Goal: Task Accomplishment & Management: Use online tool/utility

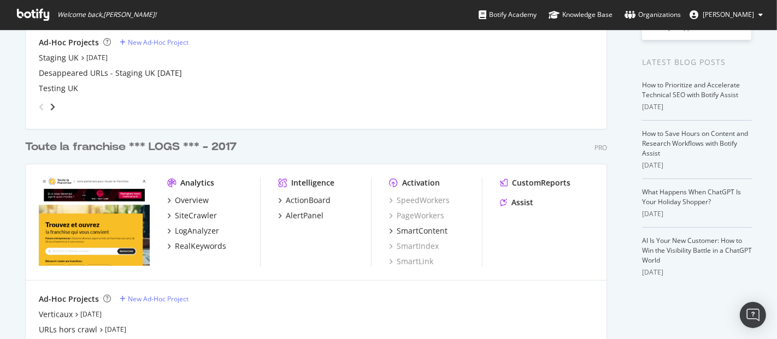
scroll to position [260, 0]
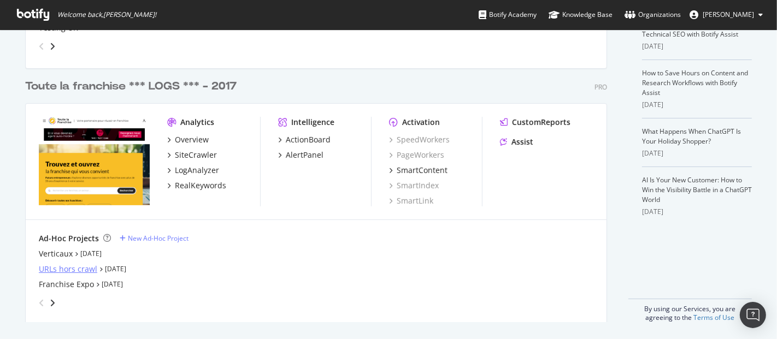
click at [79, 269] on div "URLs hors crawl" at bounding box center [68, 269] width 58 height 11
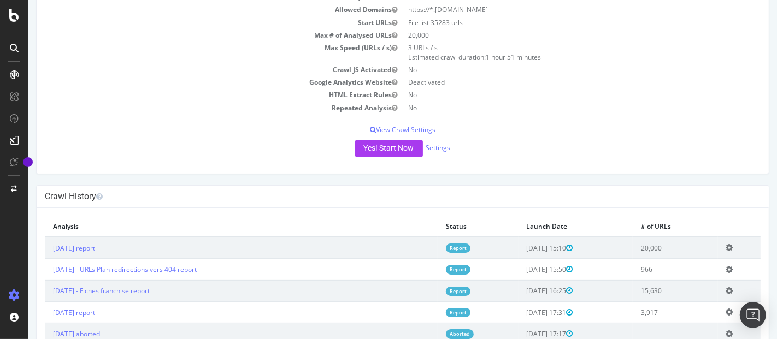
scroll to position [108, 0]
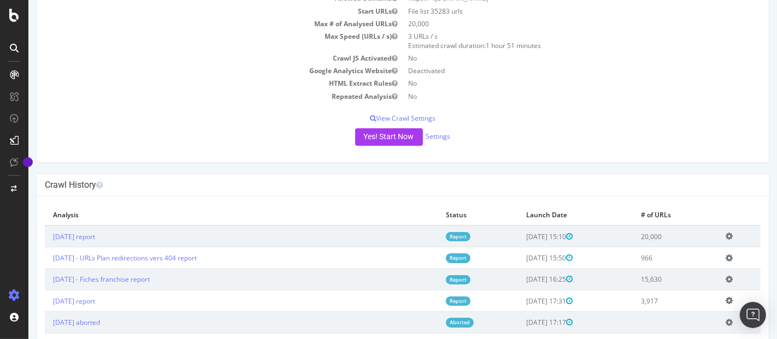
click at [726, 235] on icon at bounding box center [729, 236] width 7 height 8
click at [699, 250] on link "Add name" at bounding box center [689, 252] width 87 height 15
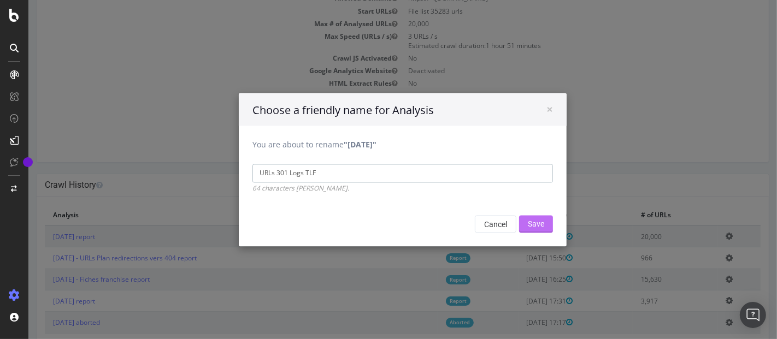
type input "URLs 301 Logs TLF"
click at [540, 221] on input "Save" at bounding box center [536, 223] width 34 height 17
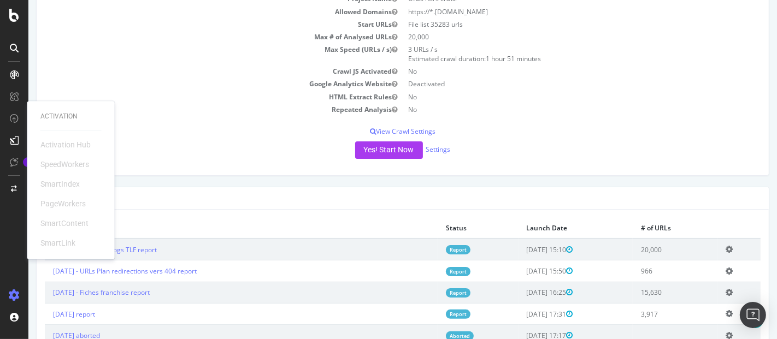
scroll to position [160, 0]
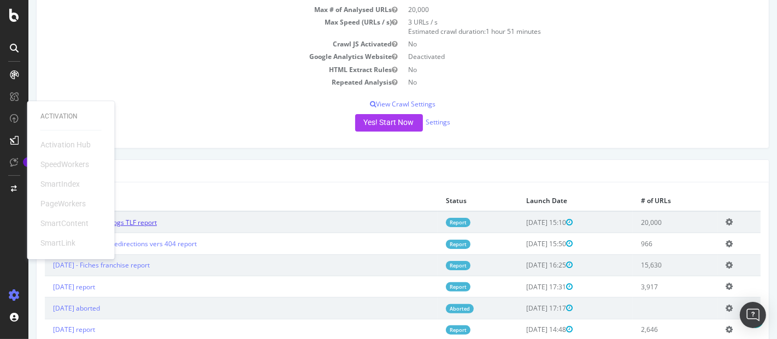
click at [156, 218] on link "[DATE] - URLs 301 Logs TLF report" at bounding box center [104, 222] width 104 height 9
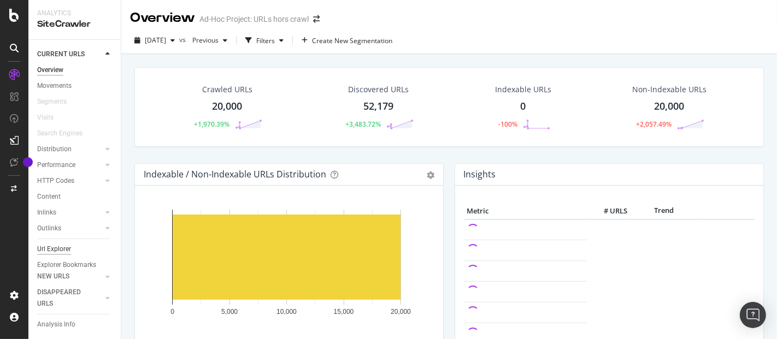
click at [56, 250] on div "Url Explorer" at bounding box center [54, 249] width 34 height 11
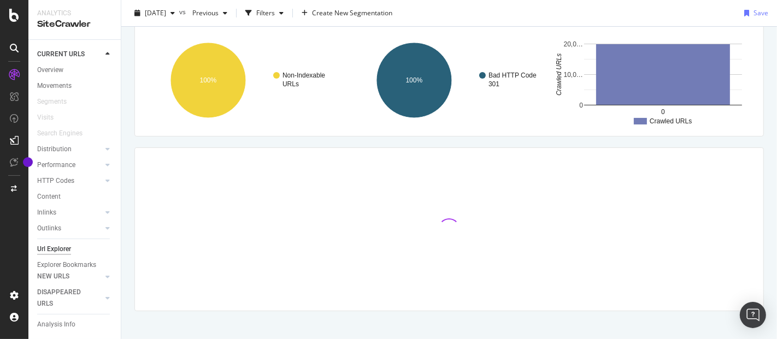
scroll to position [84, 0]
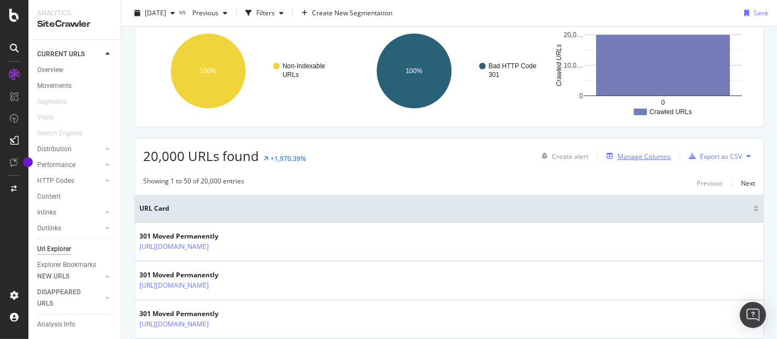
click at [629, 157] on div "Manage Columns" at bounding box center [645, 156] width 54 height 9
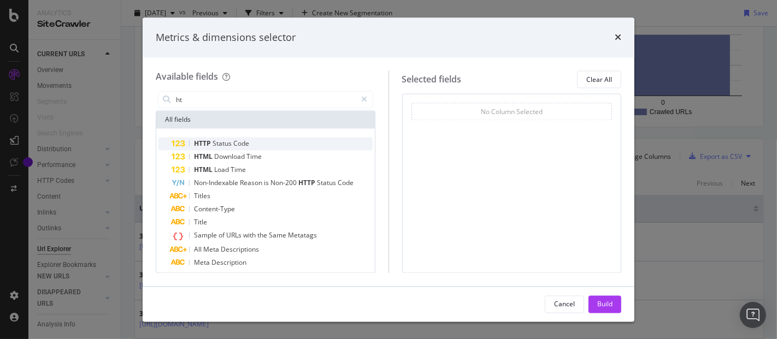
click at [234, 141] on span "Code" at bounding box center [241, 143] width 16 height 9
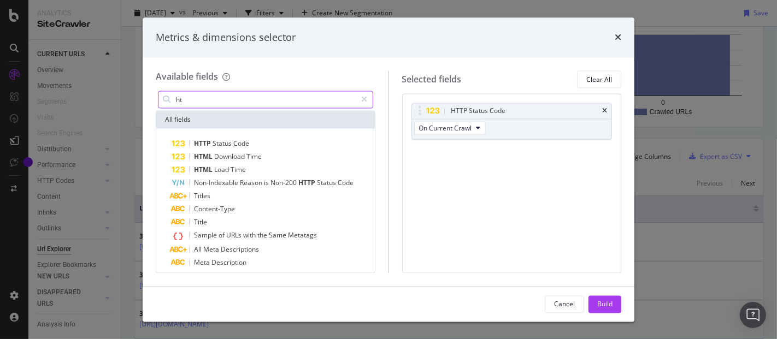
click at [223, 102] on input "ht" at bounding box center [266, 100] width 182 height 16
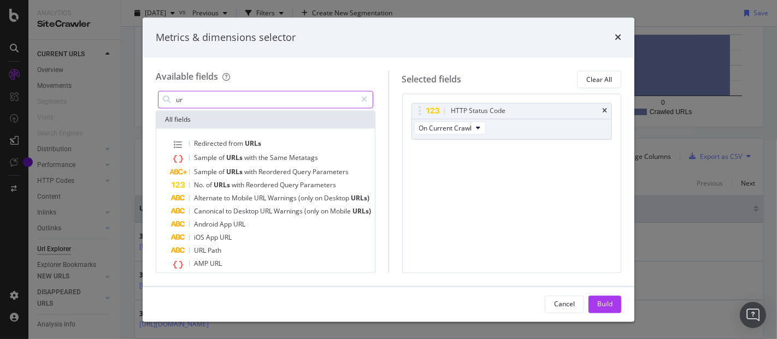
type input "u"
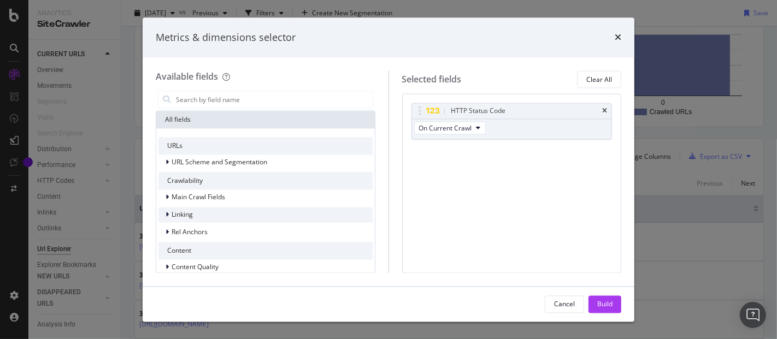
click at [185, 221] on div "Linking" at bounding box center [266, 215] width 214 height 15
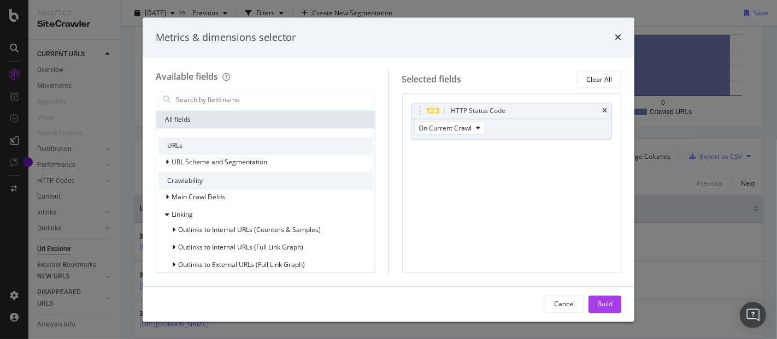
scroll to position [24, 0]
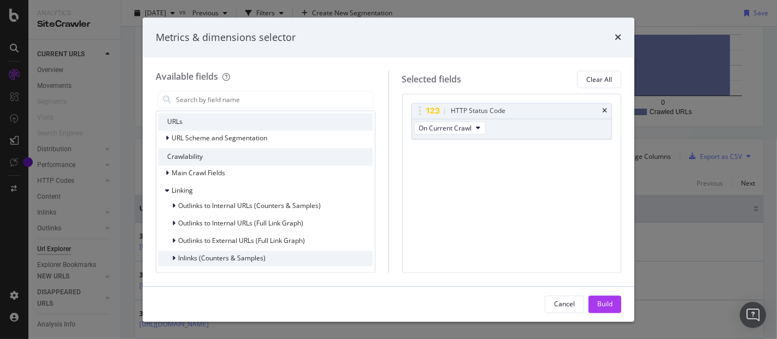
click at [233, 262] on span "Inlinks (Counters & Samples)" at bounding box center [221, 258] width 87 height 9
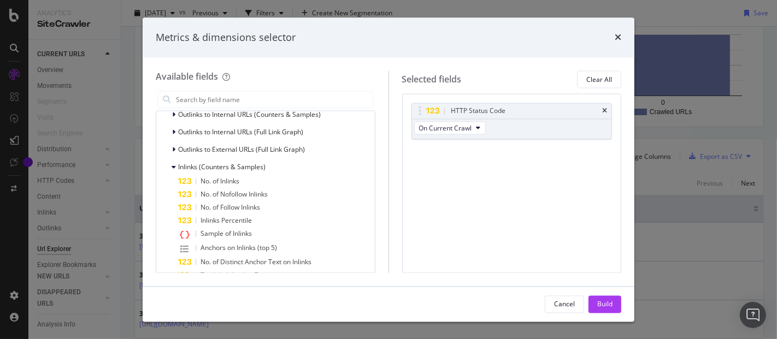
scroll to position [172, 0]
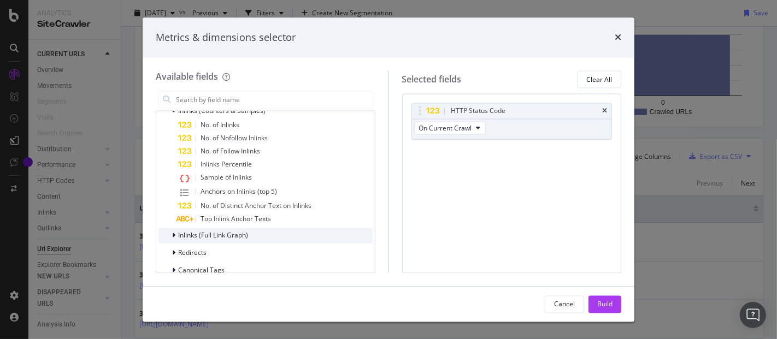
click at [181, 238] on span "Inlinks (Full Link Graph)" at bounding box center [213, 235] width 70 height 9
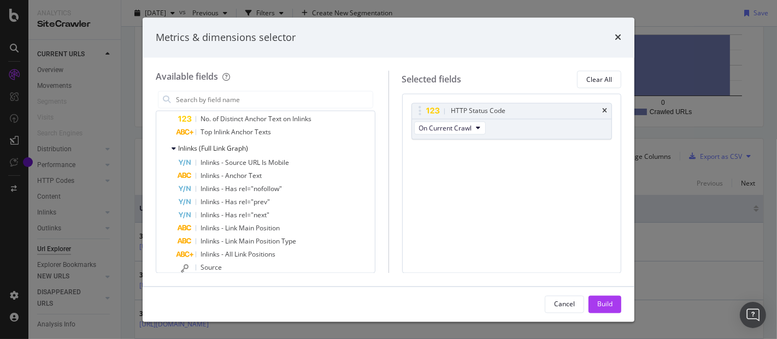
scroll to position [282, 0]
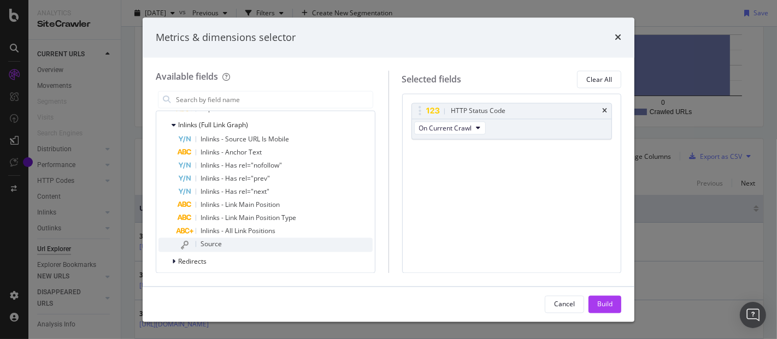
click at [221, 247] on div "Source" at bounding box center [275, 245] width 195 height 14
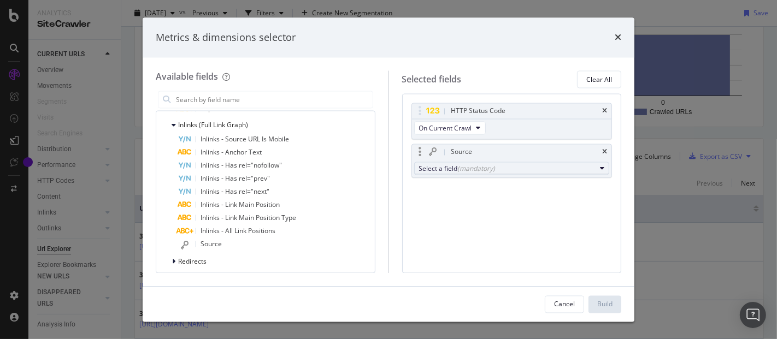
click at [481, 171] on div "(mandatory)" at bounding box center [477, 168] width 38 height 9
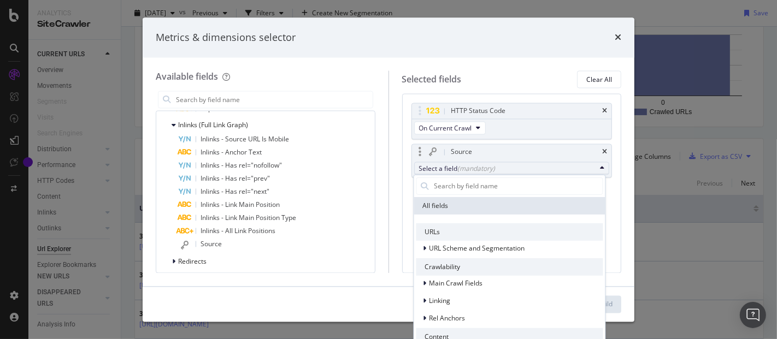
type input "h"
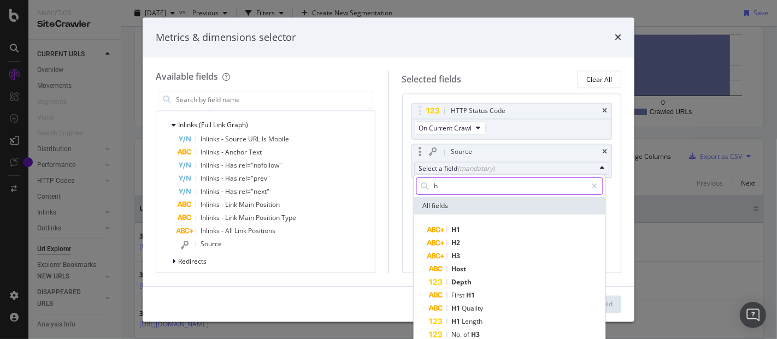
click at [540, 185] on input "h" at bounding box center [511, 186] width 154 height 16
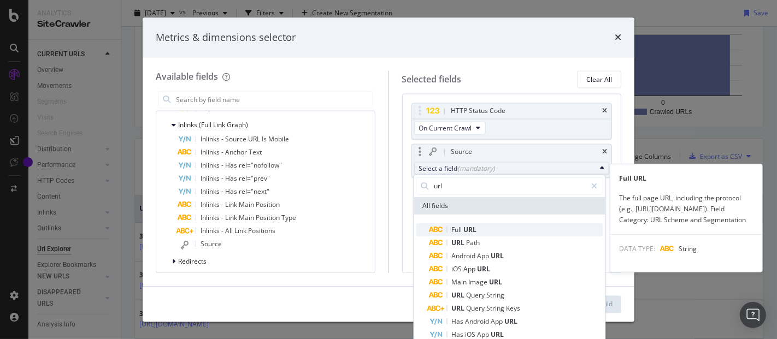
type input "url"
click at [473, 227] on span "URL" at bounding box center [470, 229] width 13 height 9
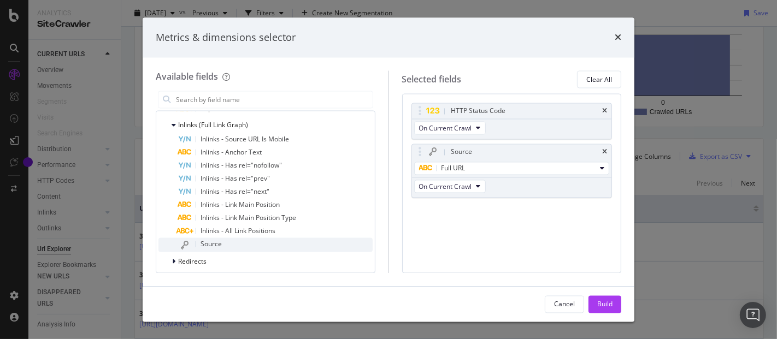
click at [234, 241] on div "Source" at bounding box center [275, 245] width 195 height 14
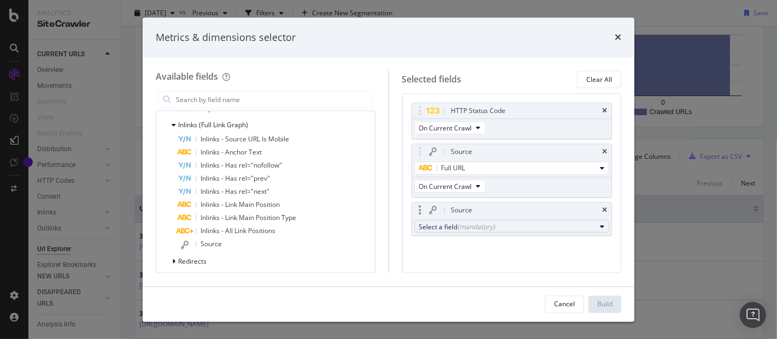
click at [461, 225] on div "(mandatory)" at bounding box center [477, 226] width 38 height 9
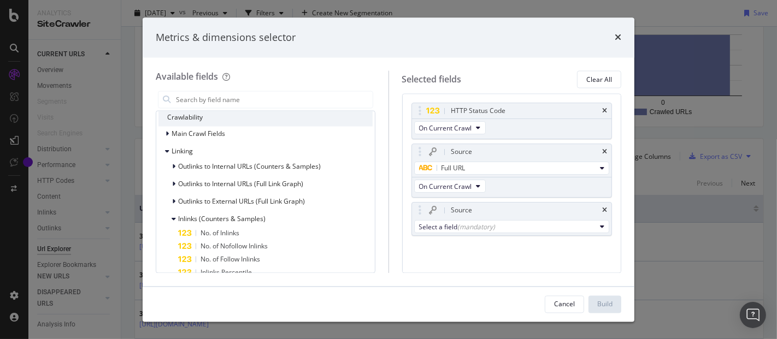
scroll to position [0, 0]
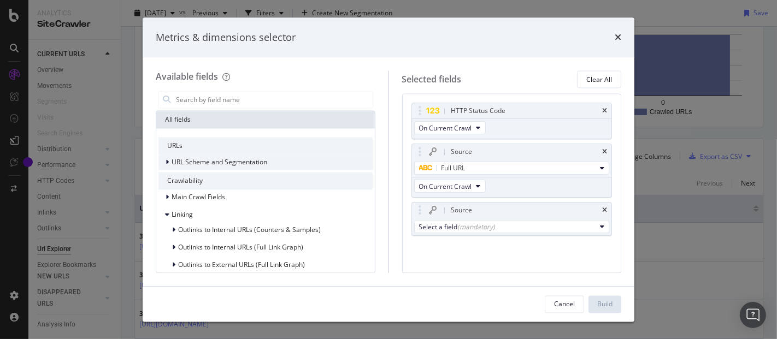
click at [221, 155] on div "URL Scheme and Segmentation" at bounding box center [266, 162] width 214 height 15
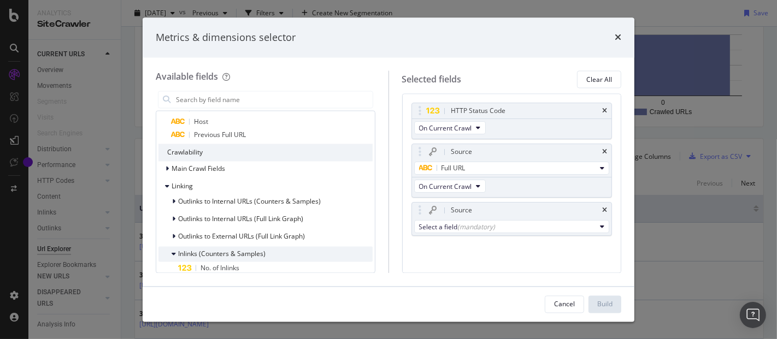
scroll to position [121, 0]
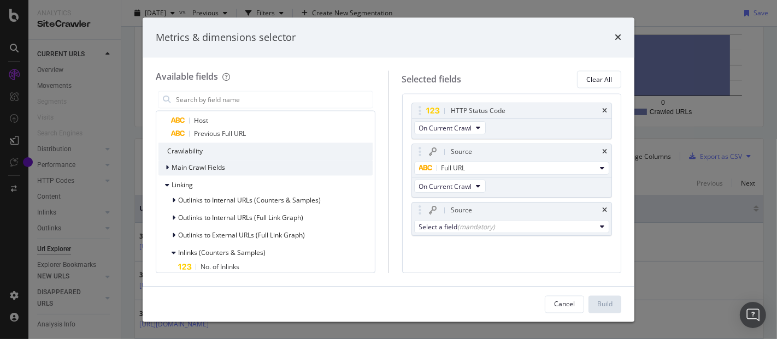
click at [237, 172] on div "Main Crawl Fields" at bounding box center [266, 168] width 214 height 15
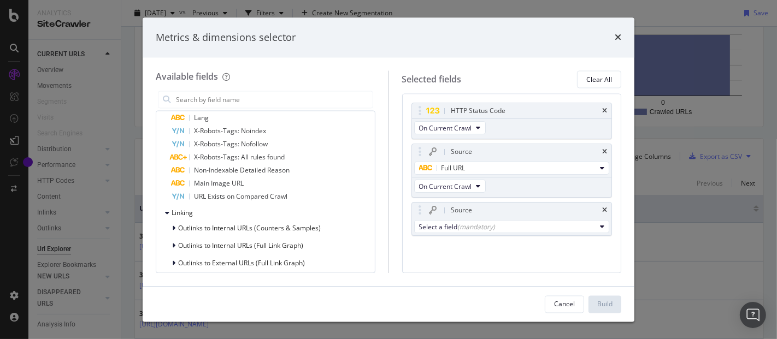
scroll to position [485, 0]
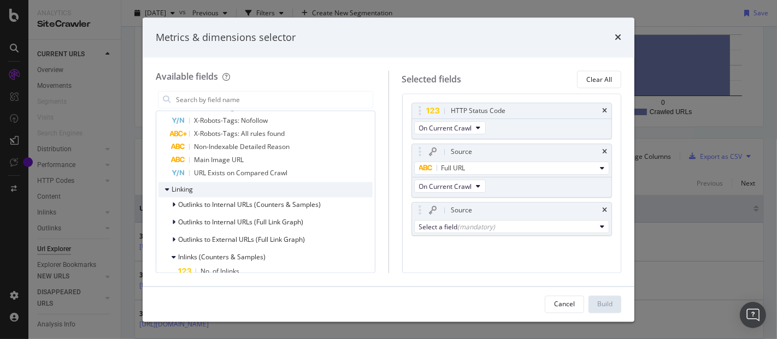
click at [266, 192] on div "Linking" at bounding box center [266, 190] width 214 height 15
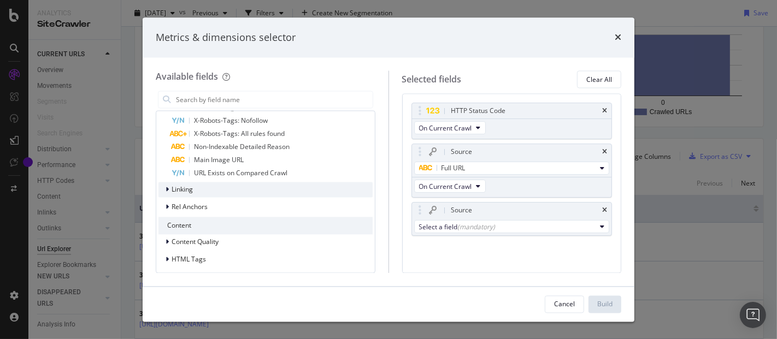
click at [266, 192] on div "Linking" at bounding box center [266, 190] width 214 height 15
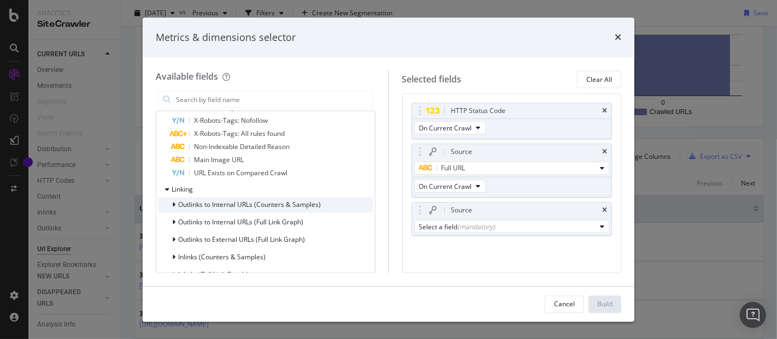
click at [266, 205] on span "Outlinks to Internal URLs (Counters & Samples)" at bounding box center [249, 205] width 143 height 9
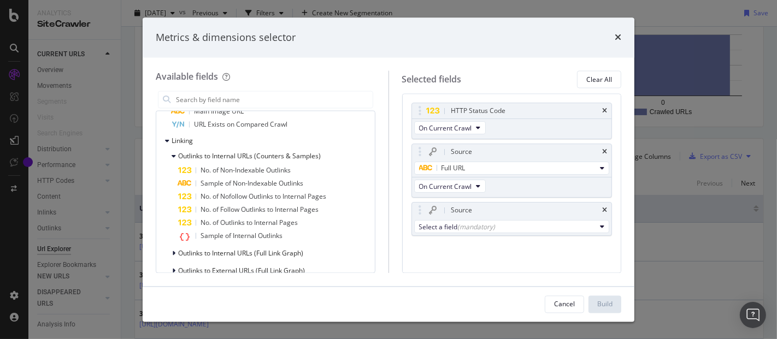
scroll to position [559, 0]
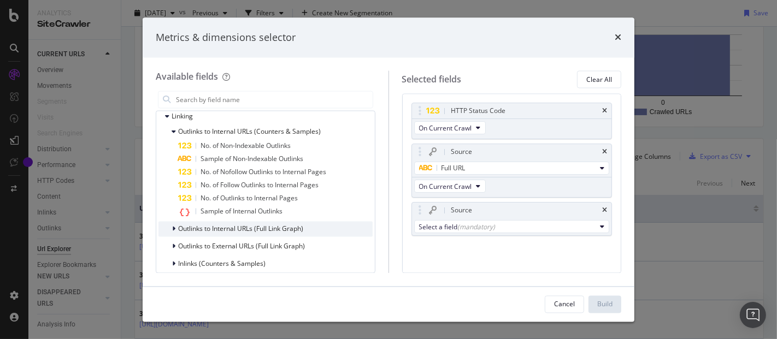
click at [286, 233] on div "Outlinks to Internal URLs (Full Link Graph)" at bounding box center [231, 229] width 145 height 11
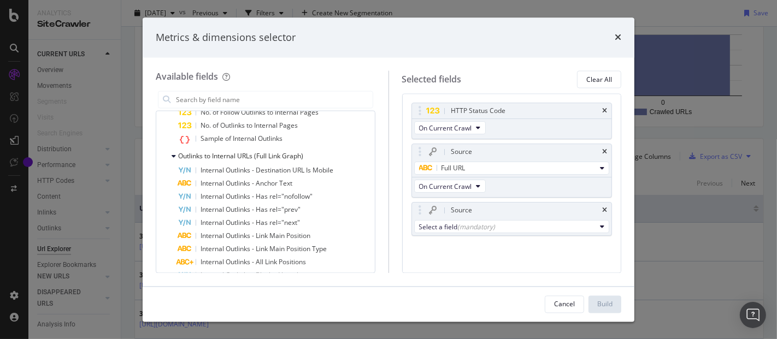
scroll to position [656, 0]
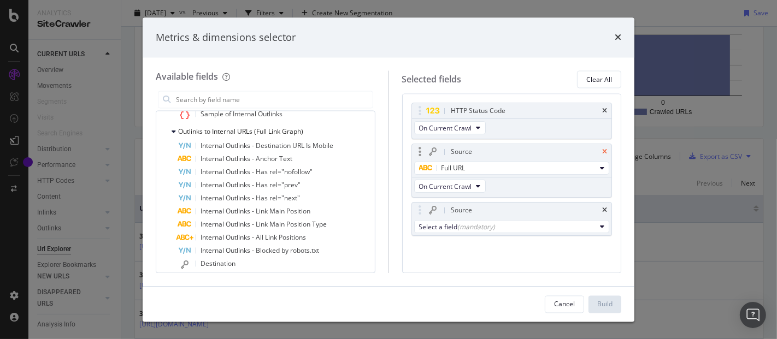
click at [606, 151] on icon "times" at bounding box center [604, 152] width 5 height 7
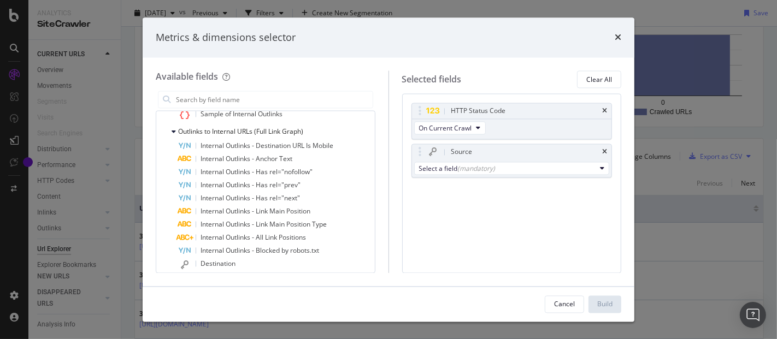
click at [606, 151] on icon "times" at bounding box center [604, 152] width 5 height 7
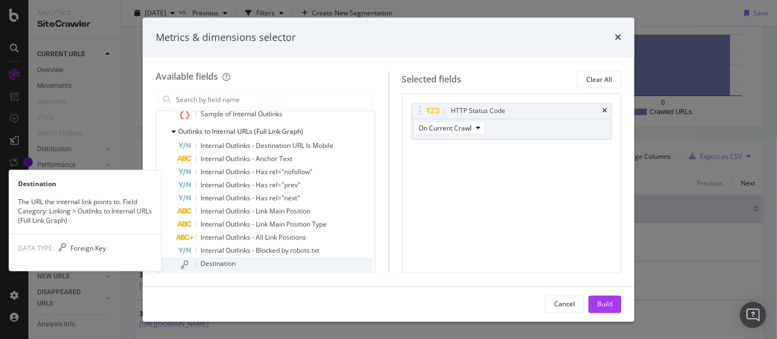
click at [277, 268] on div "Destination" at bounding box center [275, 265] width 195 height 14
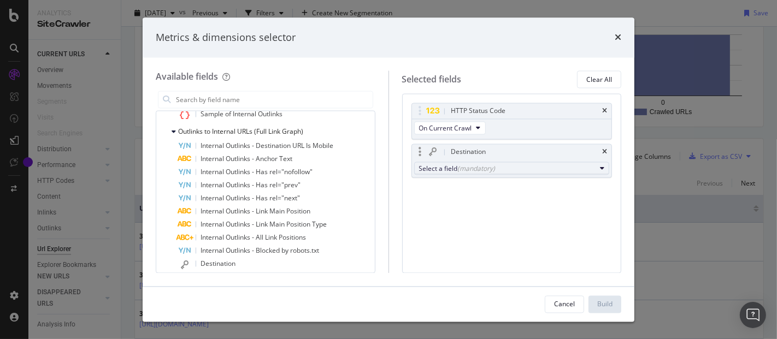
click at [445, 167] on div "Select a field (mandatory)" at bounding box center [507, 168] width 177 height 9
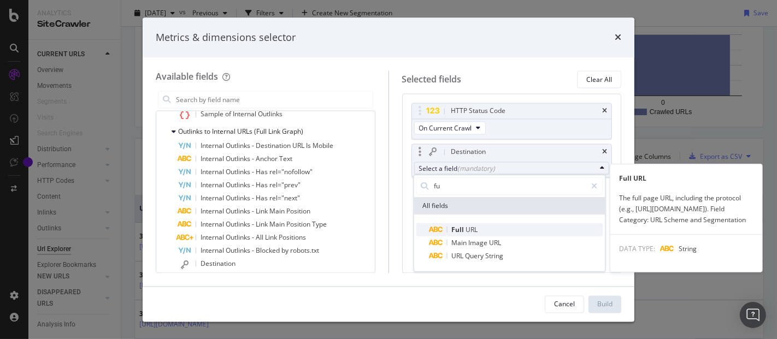
type input "fu"
click at [467, 230] on span "URL" at bounding box center [472, 229] width 12 height 9
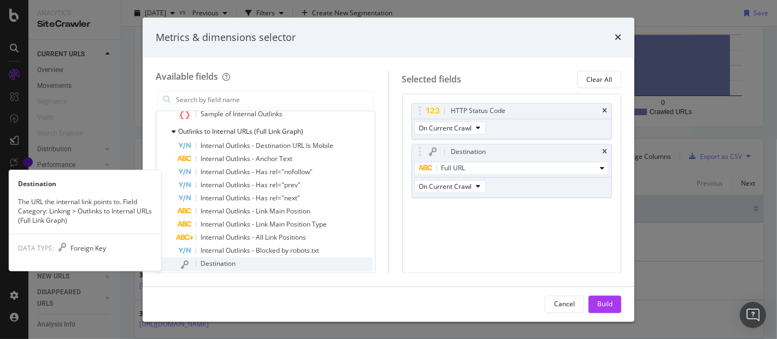
click at [259, 260] on div "Destination" at bounding box center [275, 265] width 195 height 14
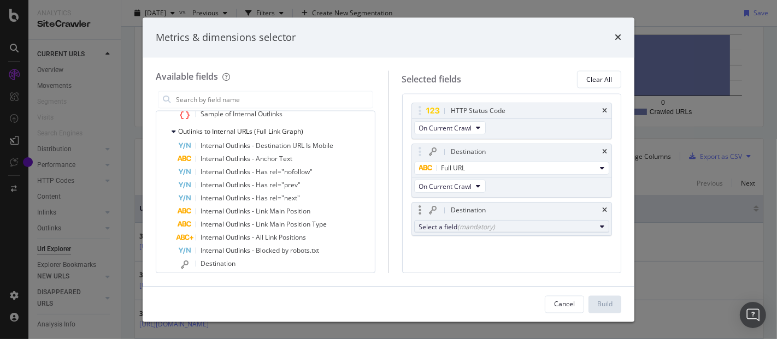
click at [458, 230] on div "(mandatory)" at bounding box center [477, 226] width 38 height 9
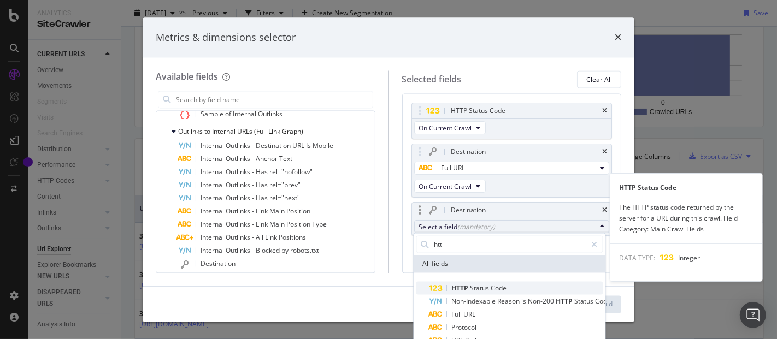
type input "htt"
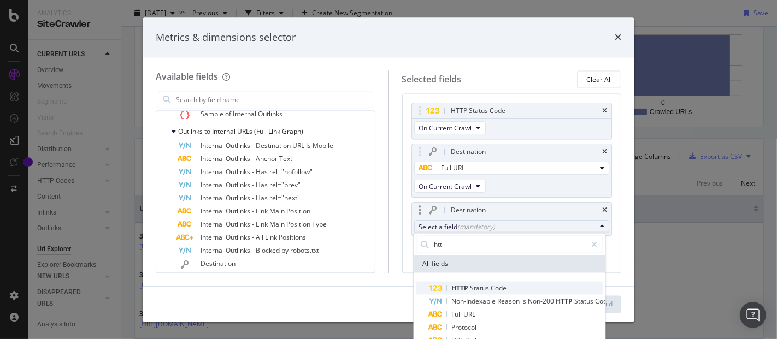
click at [471, 287] on span "Status" at bounding box center [481, 287] width 21 height 9
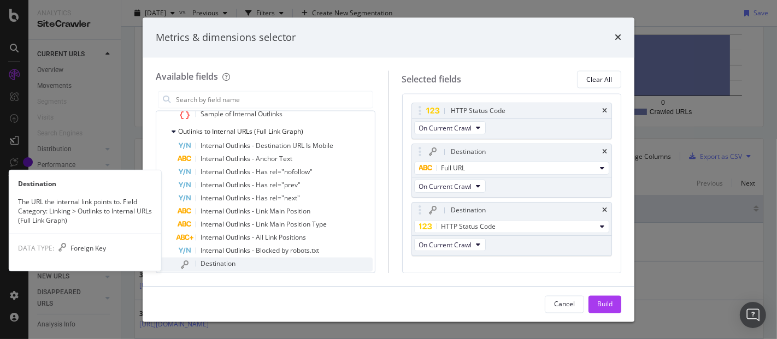
click at [226, 262] on span "Destination" at bounding box center [218, 264] width 35 height 9
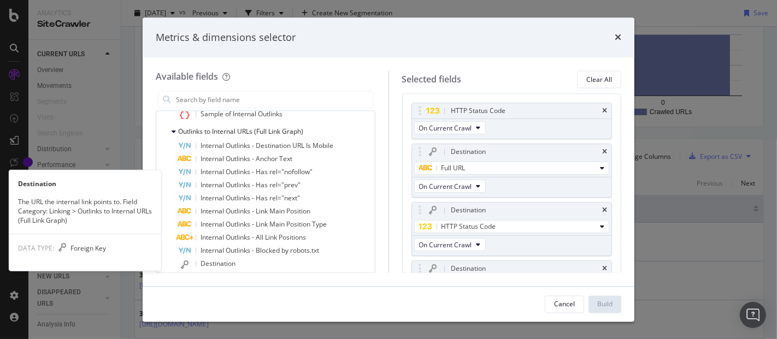
scroll to position [20, 0]
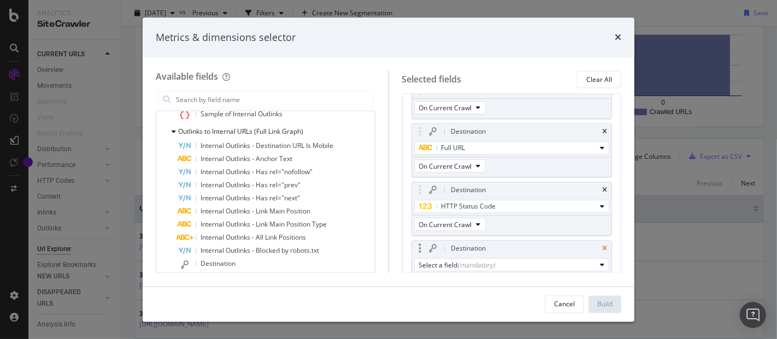
click at [602, 246] on icon "times" at bounding box center [604, 249] width 5 height 7
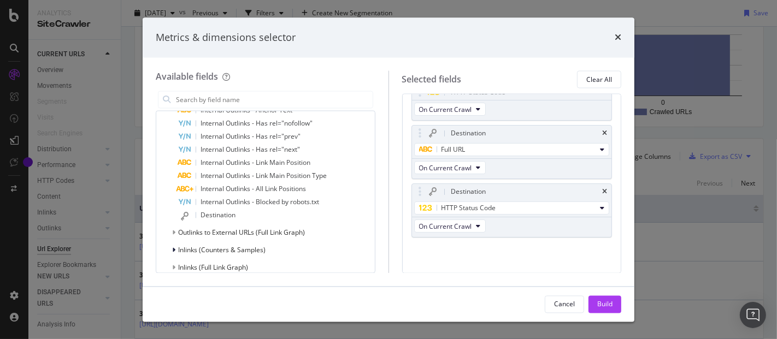
scroll to position [729, 0]
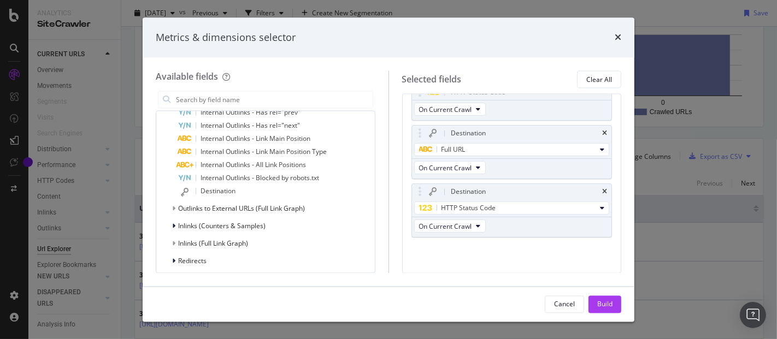
click at [309, 209] on div "Outlinks to External URLs (Full Link Graph)" at bounding box center [266, 209] width 214 height 15
drag, startPoint x: 170, startPoint y: 210, endPoint x: 175, endPoint y: 207, distance: 5.9
click at [175, 207] on div "Outlinks to External URLs (Full Link Graph)" at bounding box center [232, 209] width 147 height 11
click at [175, 207] on icon "modal" at bounding box center [173, 209] width 3 height 7
click at [185, 207] on span "Outlinks to External URLs (Full Link Graph)" at bounding box center [241, 208] width 127 height 9
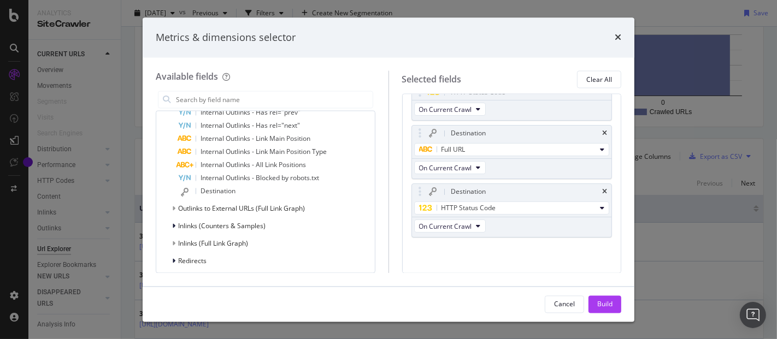
scroll to position [687, 0]
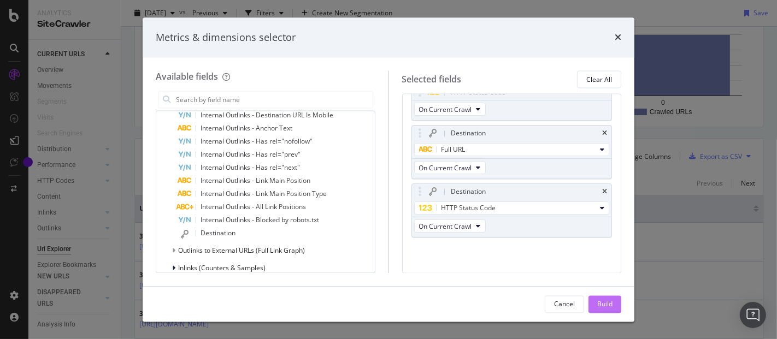
click at [608, 300] on div "Build" at bounding box center [605, 304] width 15 height 9
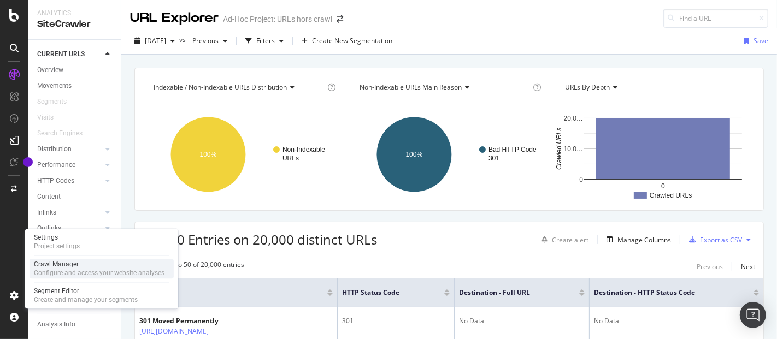
click at [74, 276] on div "Configure and access your website analyses" at bounding box center [99, 273] width 131 height 9
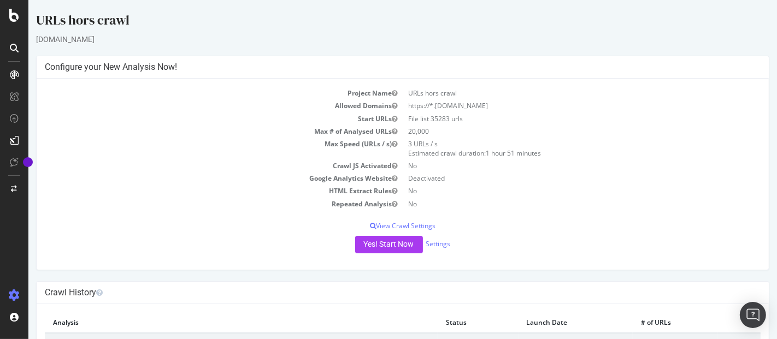
scroll to position [140, 0]
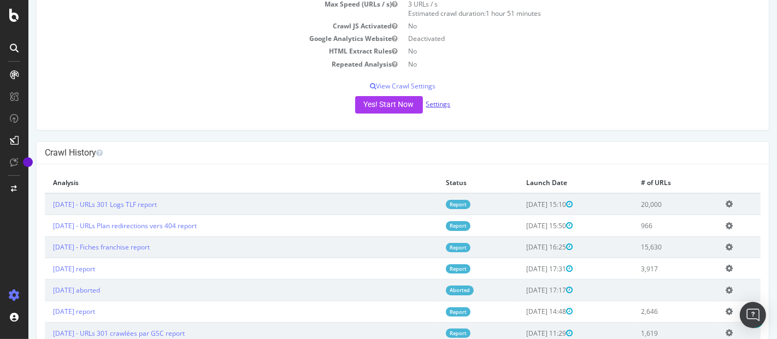
click at [431, 103] on link "Settings" at bounding box center [438, 103] width 25 height 9
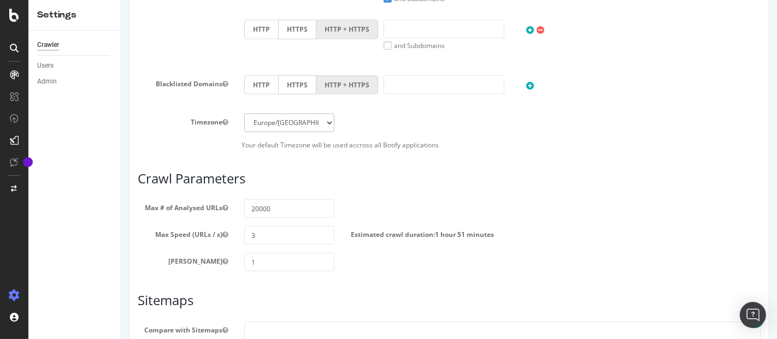
scroll to position [451, 0]
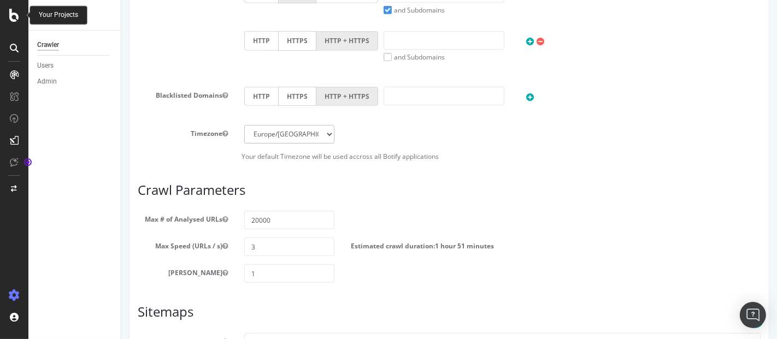
click at [9, 15] on icon at bounding box center [14, 15] width 10 height 13
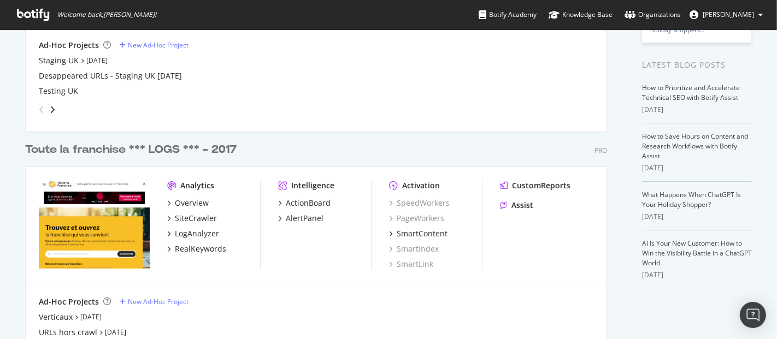
scroll to position [260, 0]
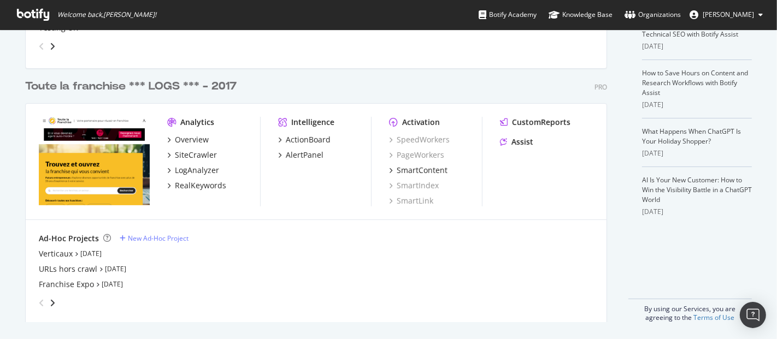
click at [49, 298] on div "angle-right" at bounding box center [53, 303] width 8 height 11
click at [67, 270] on div "Plan de redirections - PROD" at bounding box center [90, 269] width 102 height 11
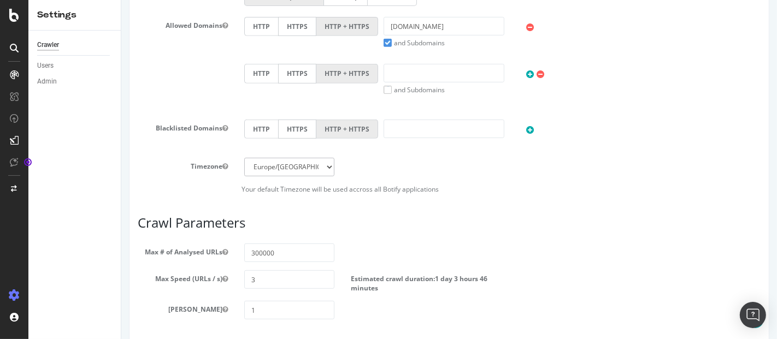
scroll to position [600, 0]
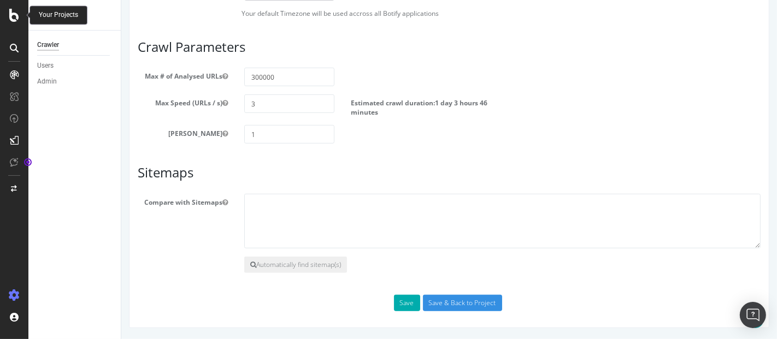
click at [5, 15] on div at bounding box center [14, 15] width 26 height 13
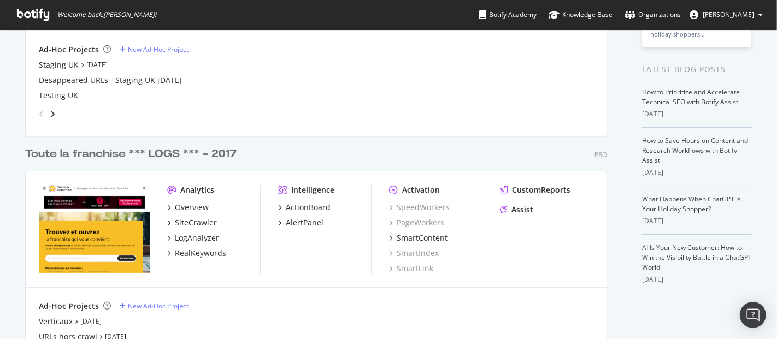
scroll to position [233, 0]
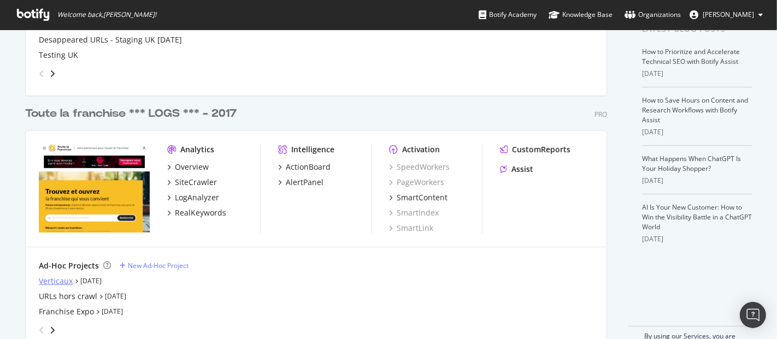
click at [59, 277] on div "Verticaux" at bounding box center [56, 281] width 34 height 11
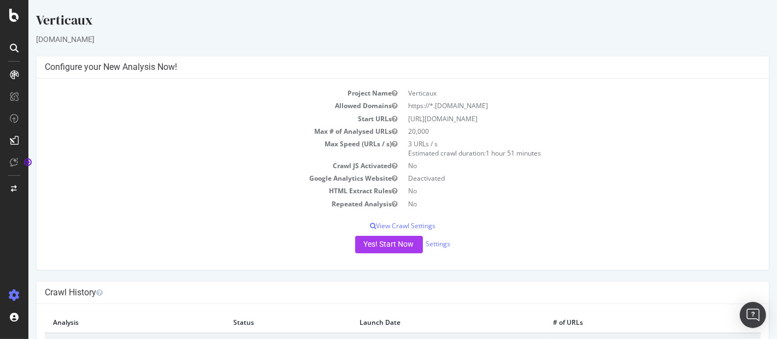
scroll to position [44, 0]
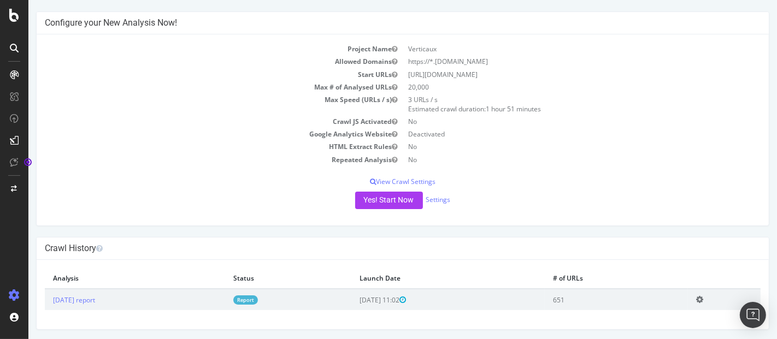
click at [257, 299] on link "Report" at bounding box center [245, 300] width 25 height 9
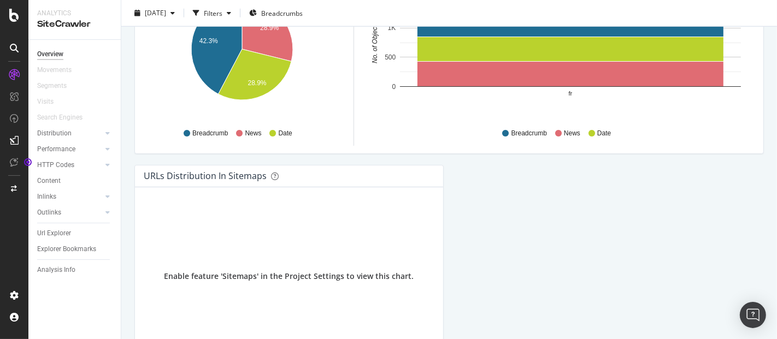
scroll to position [1157, 0]
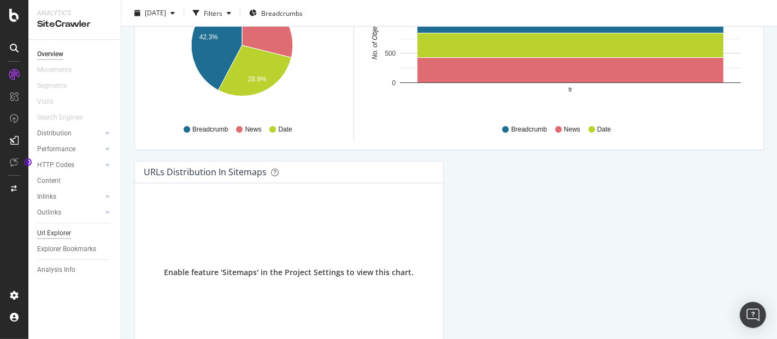
click at [60, 236] on div "Url Explorer" at bounding box center [54, 233] width 34 height 11
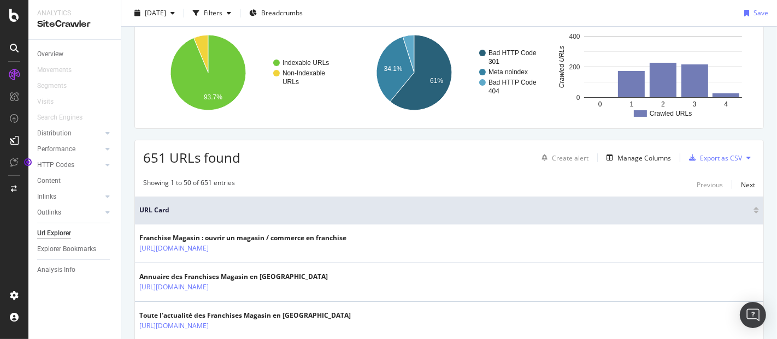
scroll to position [70, 0]
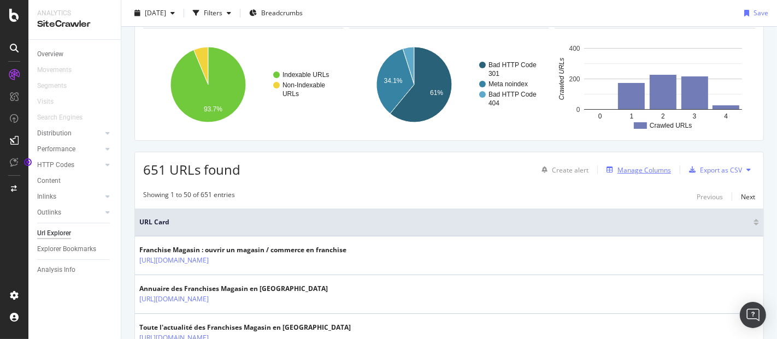
click at [623, 171] on div "Manage Columns" at bounding box center [645, 170] width 54 height 9
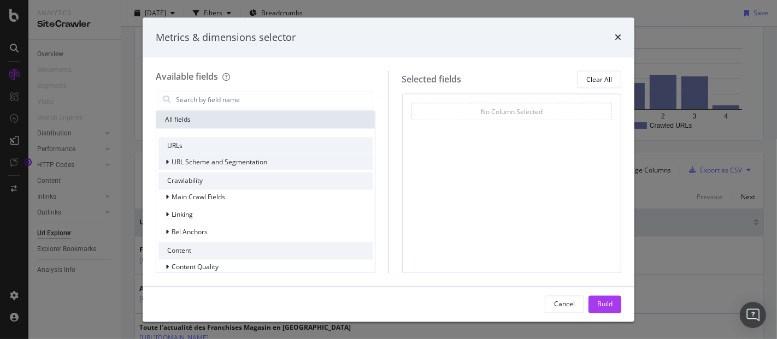
click at [175, 155] on div "URL Scheme and Segmentation" at bounding box center [266, 162] width 214 height 15
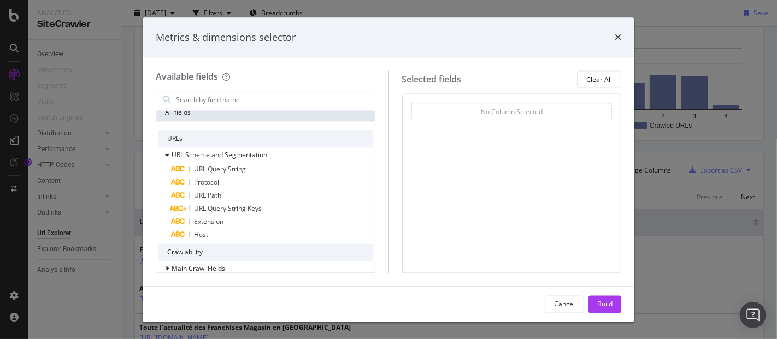
scroll to position [20, 0]
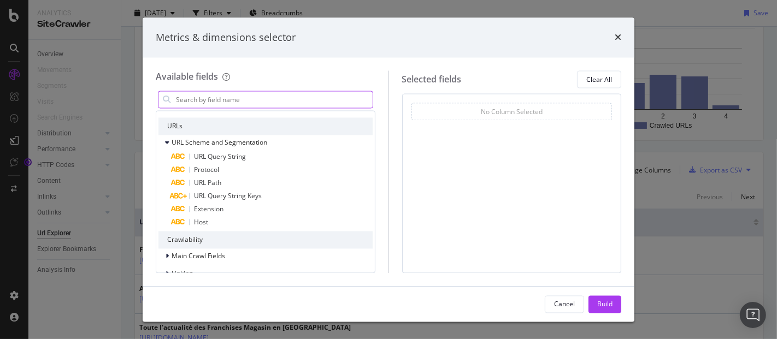
click at [234, 97] on input "modal" at bounding box center [274, 100] width 198 height 16
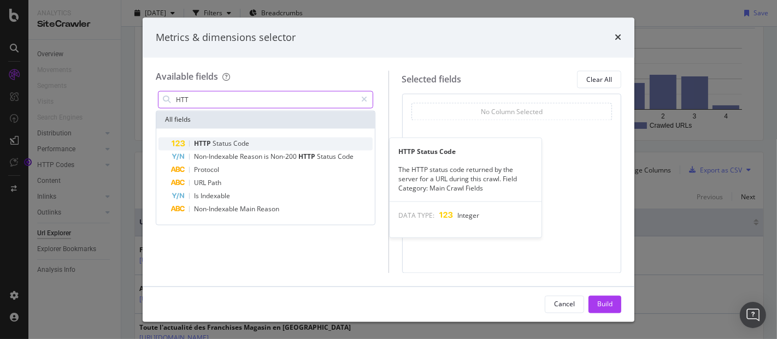
type input "HTT"
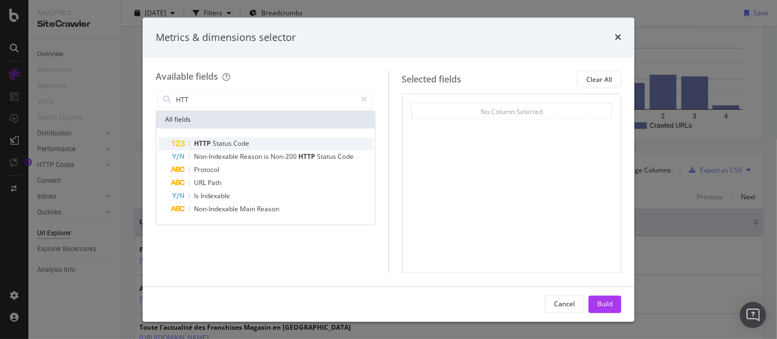
click at [227, 140] on span "Status" at bounding box center [223, 143] width 21 height 9
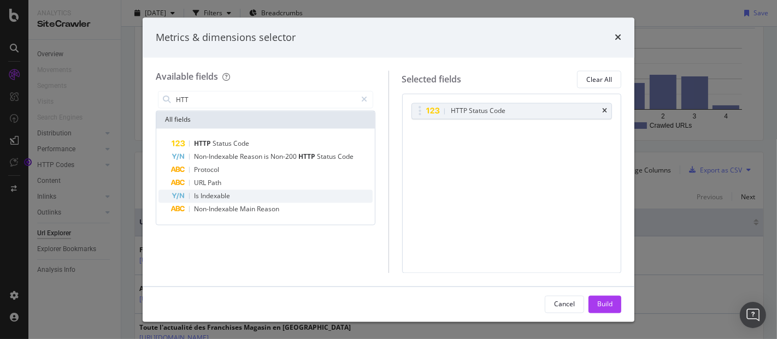
click at [218, 196] on span "Indexable" at bounding box center [216, 196] width 30 height 9
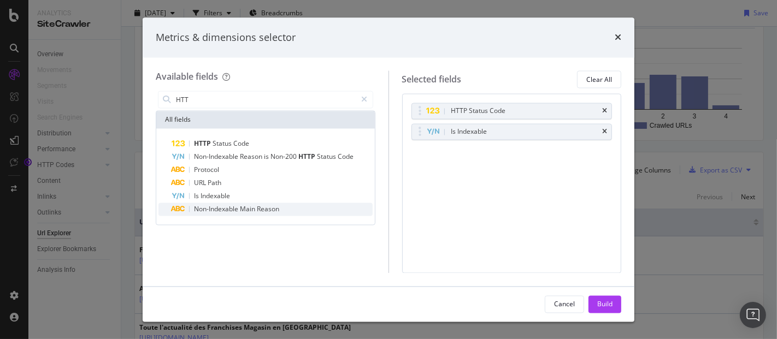
click at [217, 208] on span "Non-Indexable" at bounding box center [217, 209] width 46 height 9
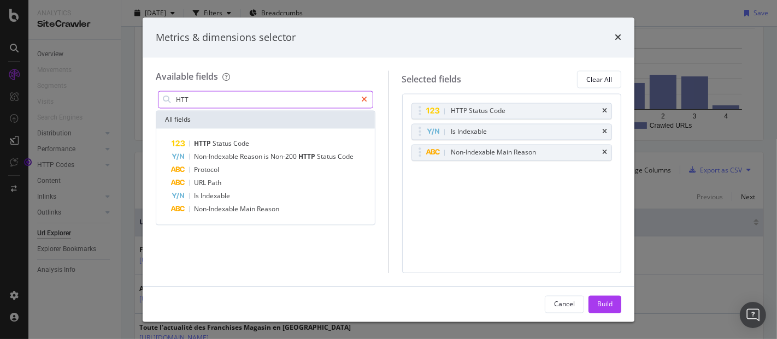
click at [364, 98] on icon "modal" at bounding box center [365, 100] width 6 height 8
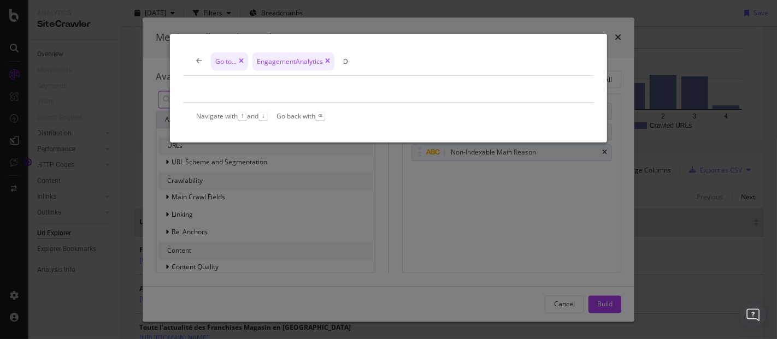
type input "D"
click at [200, 58] on div "Go to... EngagementAnalytics D" at bounding box center [388, 61] width 411 height 28
click at [200, 58] on icon "modal" at bounding box center [199, 61] width 6 height 7
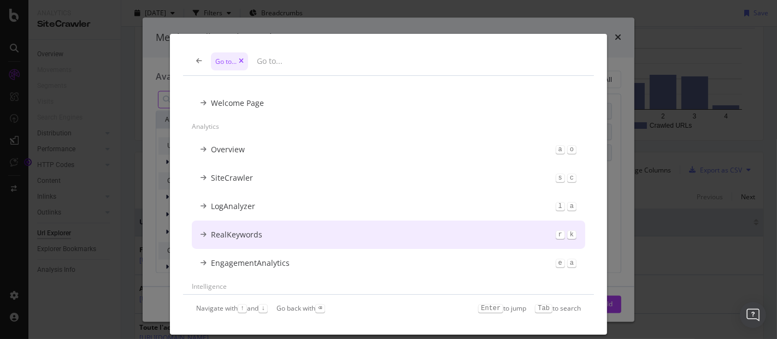
click at [118, 184] on div "Go to... Welcome Page Analytics Overview a o SiteCrawler s c LogAnalyzer l a Re…" at bounding box center [388, 169] width 777 height 339
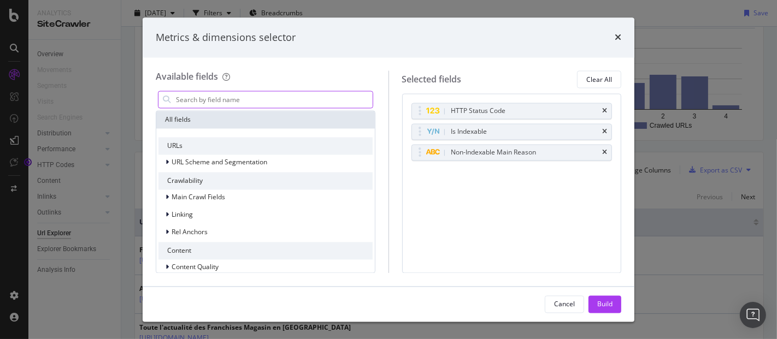
click at [211, 98] on input "modal" at bounding box center [274, 100] width 198 height 16
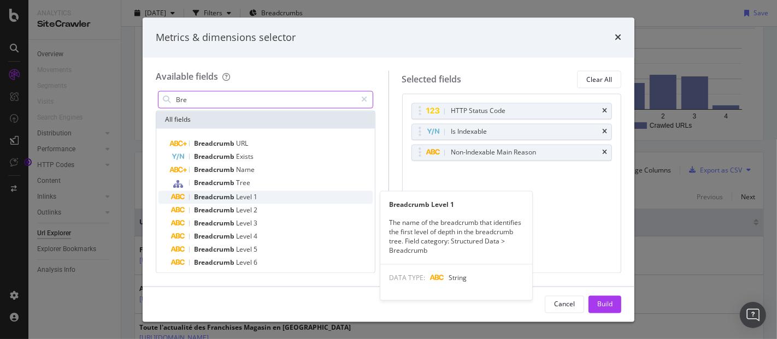
type input "Bre"
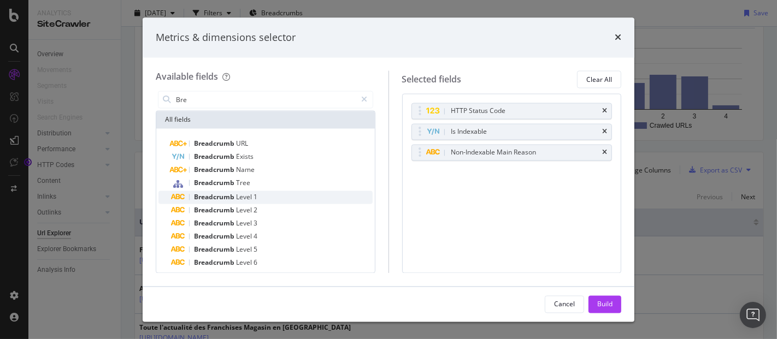
click at [233, 194] on span "Breadcrumb" at bounding box center [215, 197] width 42 height 9
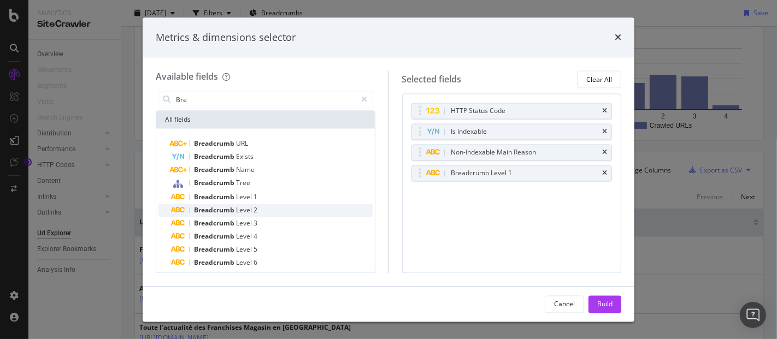
click at [239, 214] on div "Breadcrumb Level 2" at bounding box center [225, 211] width 63 height 9
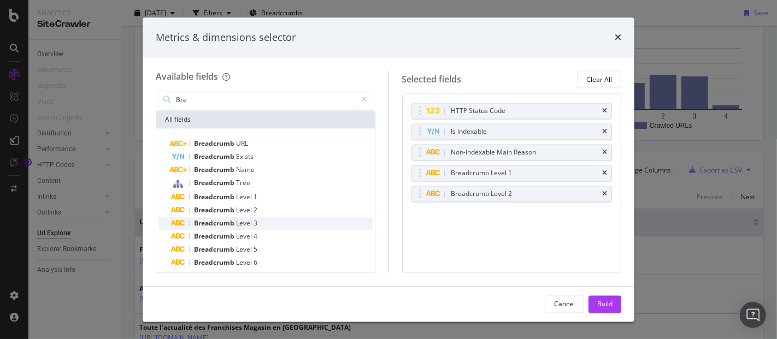
click at [239, 227] on div "Breadcrumb Level 3" at bounding box center [225, 224] width 63 height 9
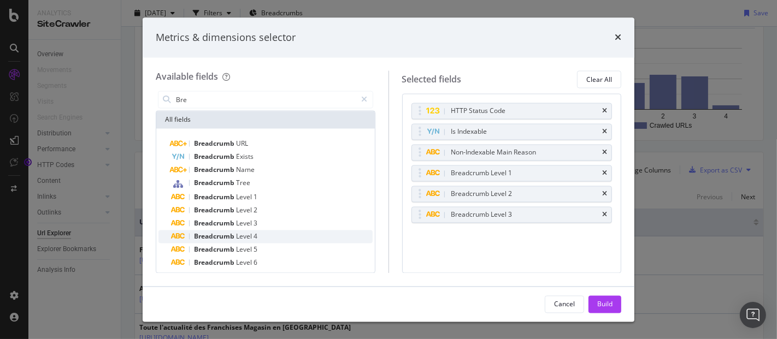
click at [241, 235] on span "Level" at bounding box center [244, 236] width 17 height 9
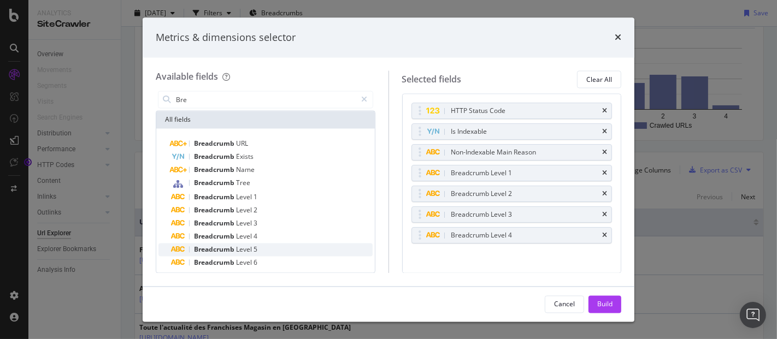
click at [242, 248] on span "Level" at bounding box center [244, 249] width 17 height 9
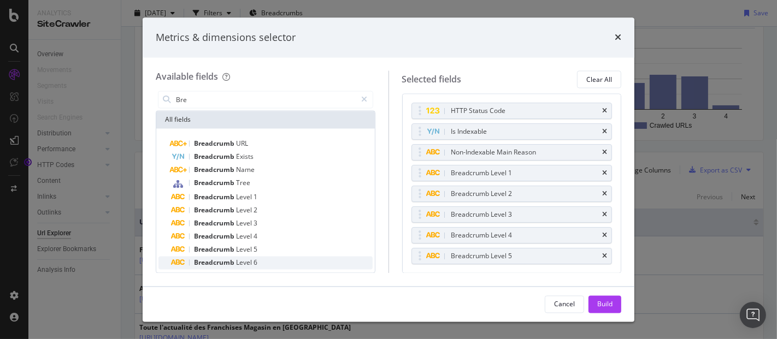
click at [242, 266] on span "Level" at bounding box center [244, 263] width 17 height 9
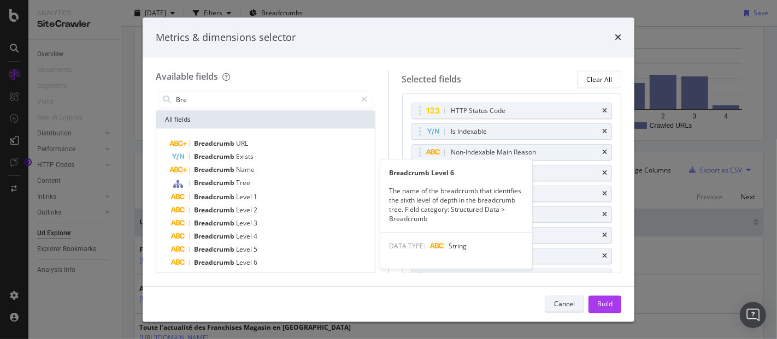
scroll to position [9, 0]
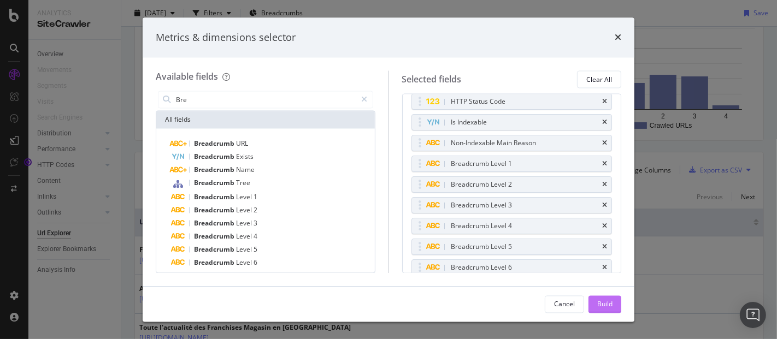
click at [600, 298] on div "Build" at bounding box center [605, 304] width 15 height 16
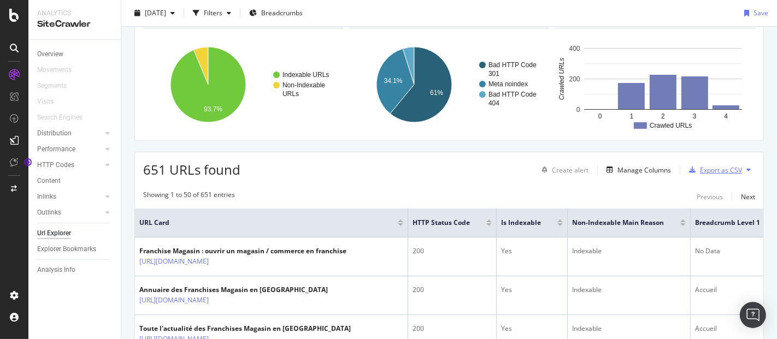
click at [704, 169] on div "Export as CSV" at bounding box center [721, 170] width 42 height 9
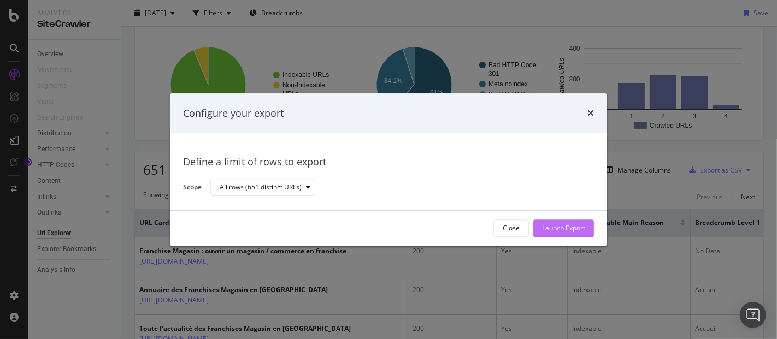
click at [565, 225] on div "Launch Export" at bounding box center [563, 228] width 43 height 9
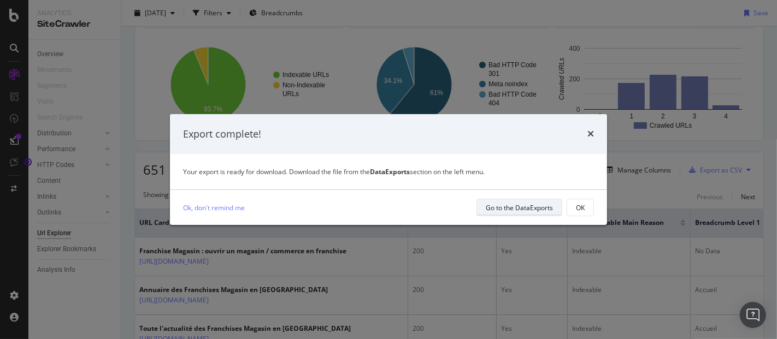
click at [498, 198] on div "Ok, don't remind me Go to the DataExports OK" at bounding box center [388, 207] width 437 height 35
click at [498, 207] on div "Go to the DataExports" at bounding box center [519, 207] width 67 height 9
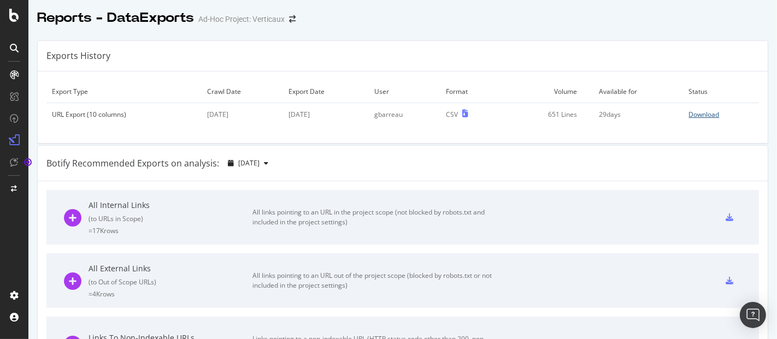
click at [689, 114] on div "Download" at bounding box center [704, 114] width 31 height 9
click at [9, 17] on icon at bounding box center [14, 15] width 10 height 13
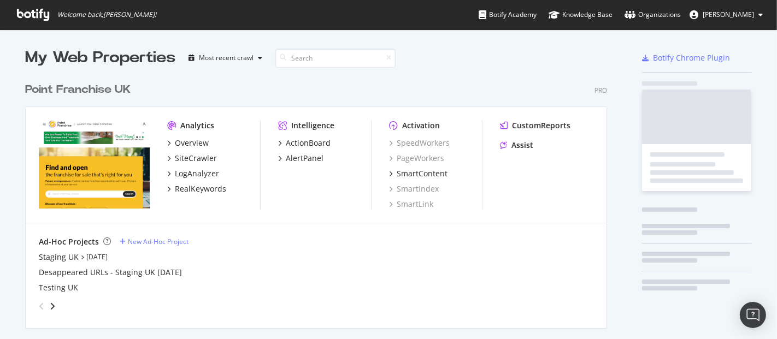
scroll to position [330, 759]
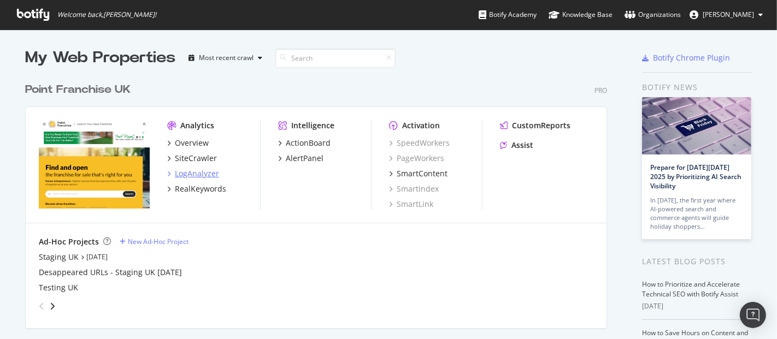
click at [192, 169] on div "LogAnalyzer" at bounding box center [197, 173] width 44 height 11
